Goal: Information Seeking & Learning: Check status

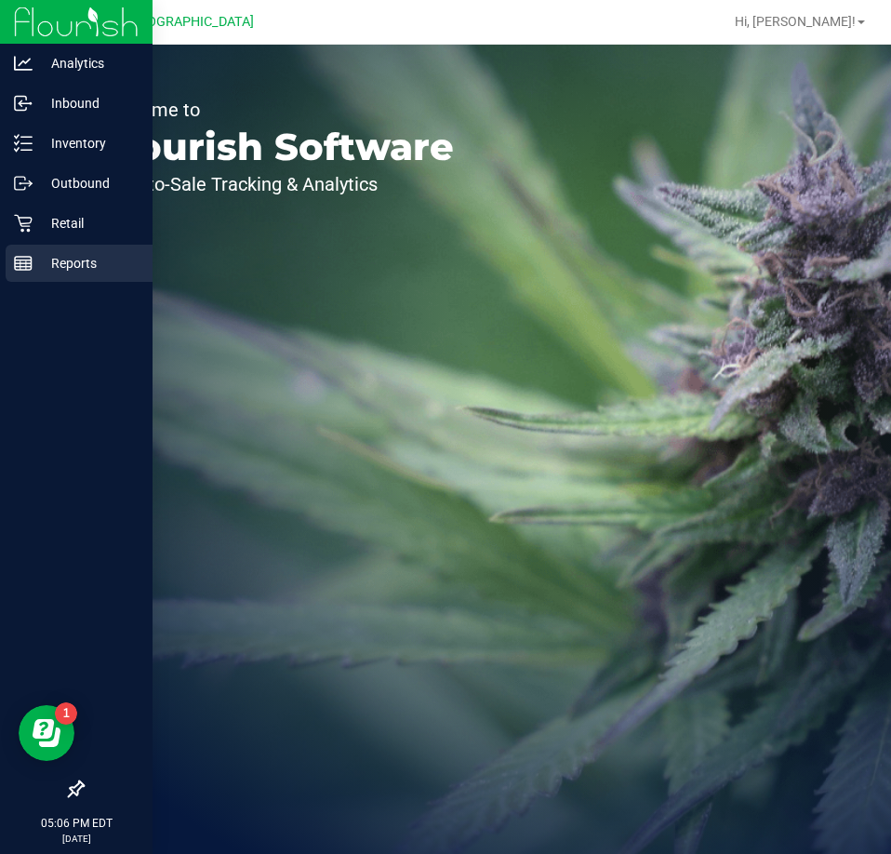
click at [56, 263] on p "Reports" at bounding box center [89, 263] width 112 height 22
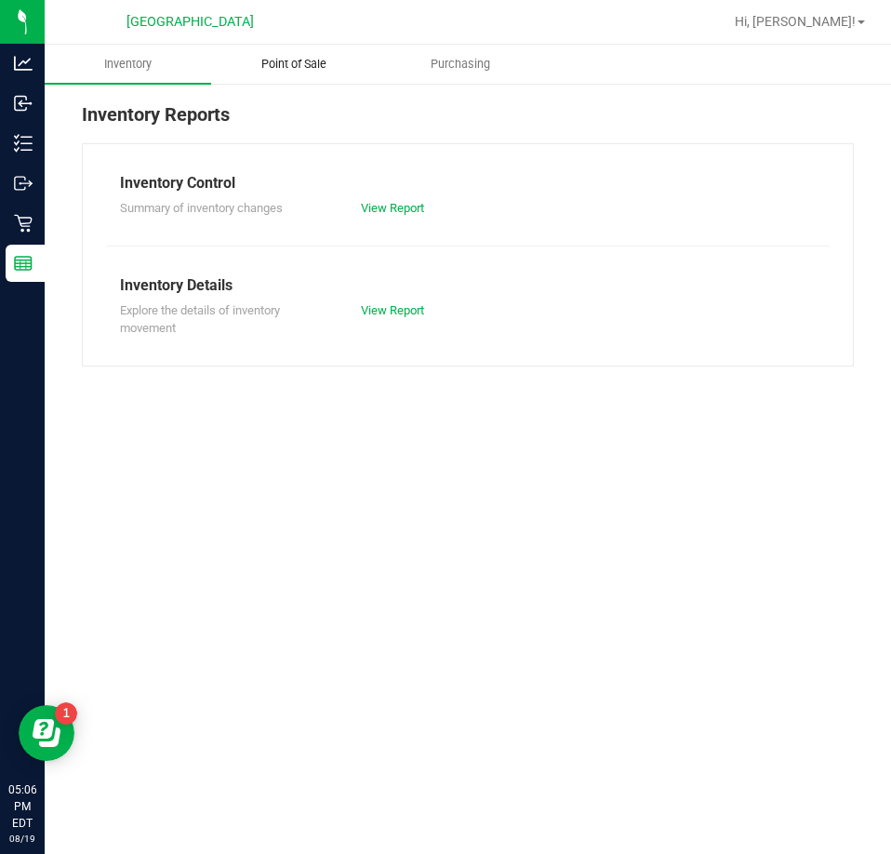
click at [272, 79] on uib-tab-heading "Point of Sale" at bounding box center [294, 64] width 165 height 37
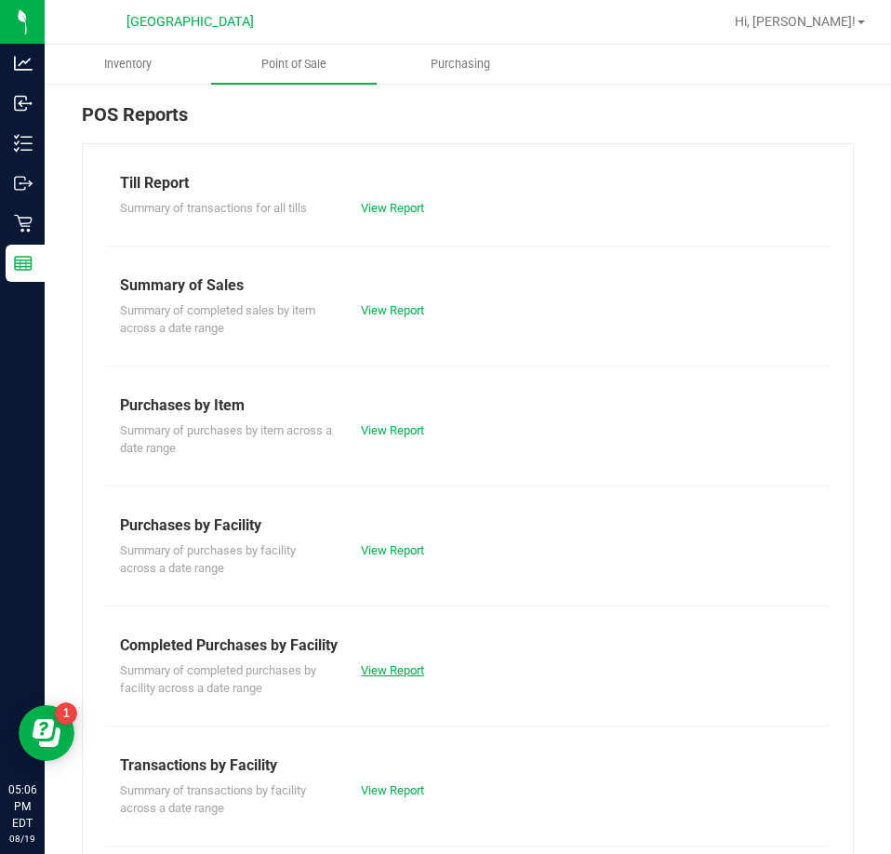
click at [406, 673] on link "View Report" at bounding box center [392, 670] width 63 height 14
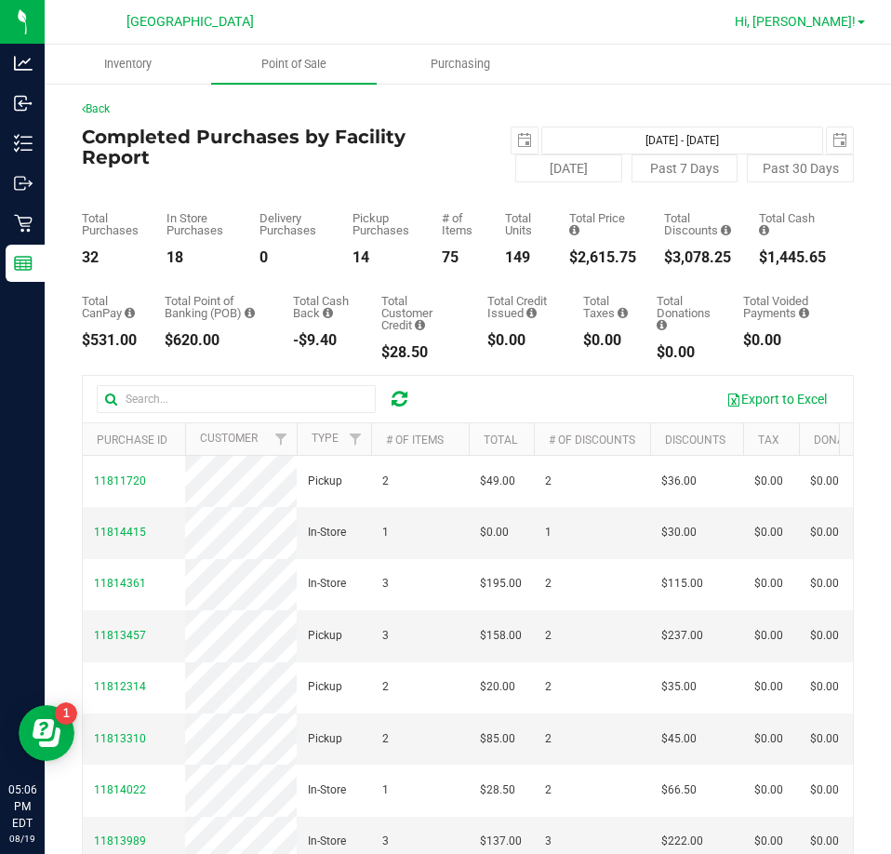
click at [838, 21] on span "Hi, [PERSON_NAME]!" at bounding box center [795, 21] width 121 height 15
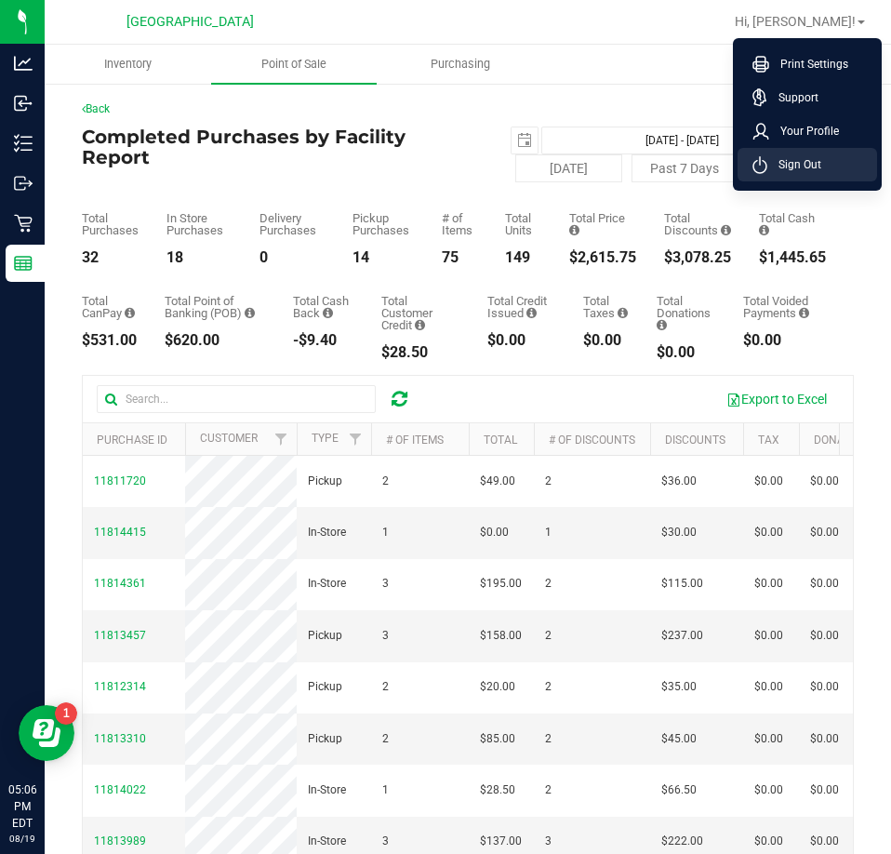
click at [857, 171] on li "Sign Out" at bounding box center [806, 164] width 139 height 33
